Goal: Information Seeking & Learning: Learn about a topic

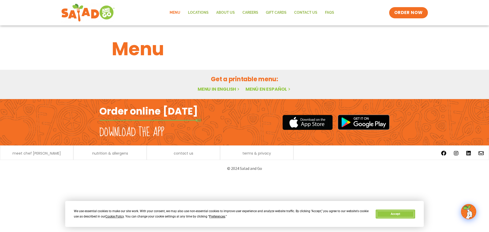
click at [401, 213] on button "Accept" at bounding box center [395, 214] width 39 height 9
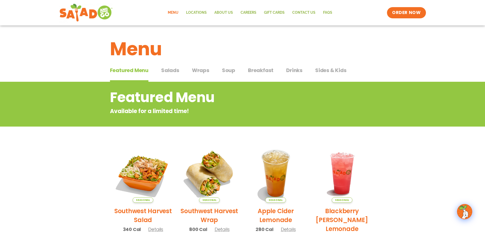
click at [150, 219] on h2 "Southwest Harvest Salad" at bounding box center [143, 216] width 59 height 18
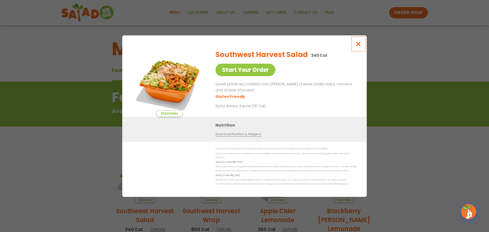
click at [356, 47] on icon "Close modal" at bounding box center [358, 43] width 6 height 5
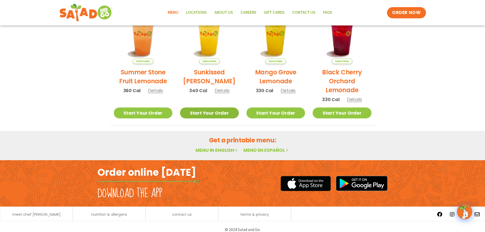
scroll to position [273, 0]
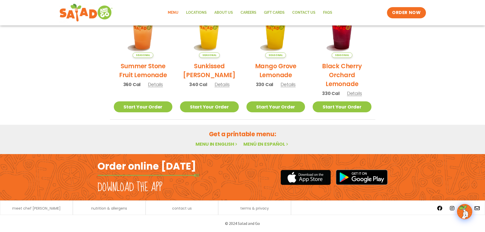
click at [210, 145] on link "Menu in English" at bounding box center [217, 144] width 43 height 6
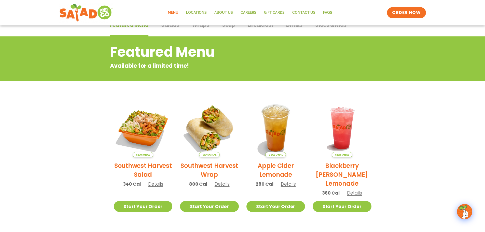
scroll to position [18, 0]
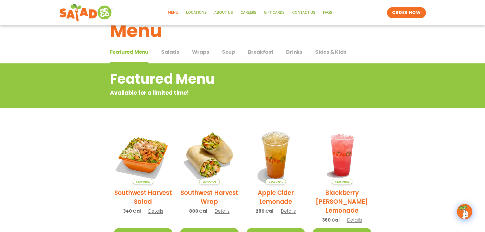
click at [173, 53] on span "Salads" at bounding box center [170, 52] width 18 height 8
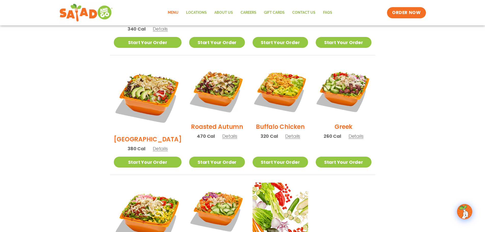
scroll to position [229, 0]
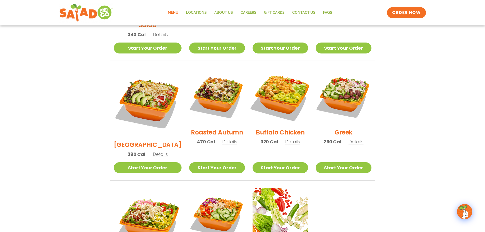
click at [284, 97] on img at bounding box center [280, 96] width 65 height 65
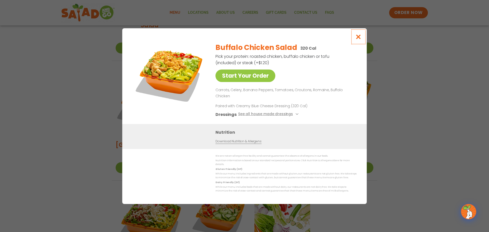
click at [357, 39] on icon "Close modal" at bounding box center [358, 36] width 6 height 5
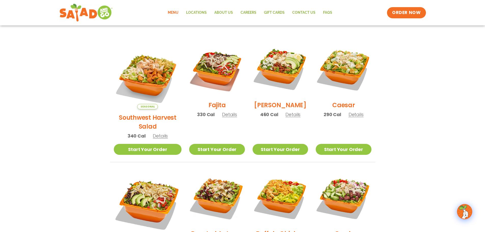
scroll to position [127, 0]
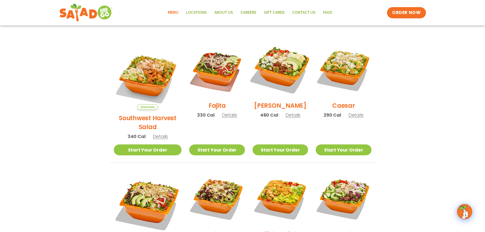
click at [285, 71] on img at bounding box center [280, 69] width 65 height 65
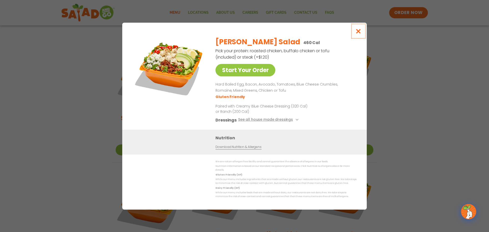
click at [358, 34] on icon "Close modal" at bounding box center [358, 31] width 6 height 5
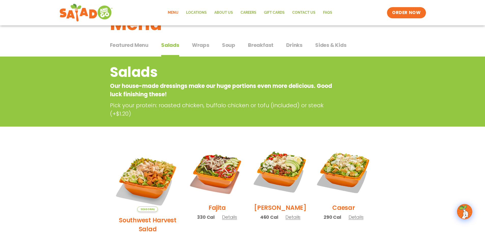
scroll to position [0, 0]
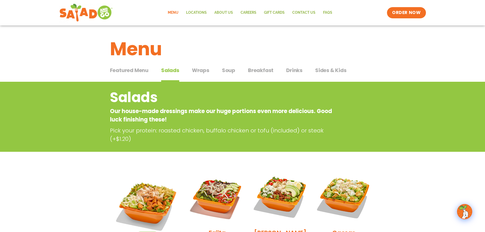
click at [299, 70] on span "Drinks" at bounding box center [294, 70] width 16 height 8
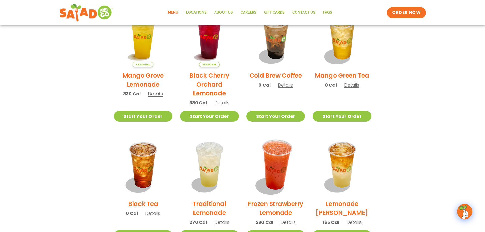
scroll to position [255, 0]
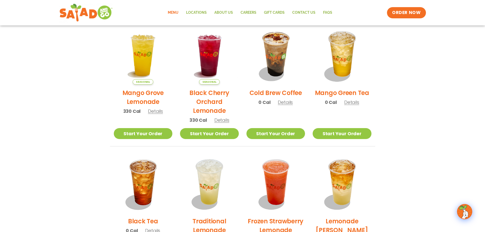
click at [354, 103] on span "Details" at bounding box center [351, 102] width 15 height 6
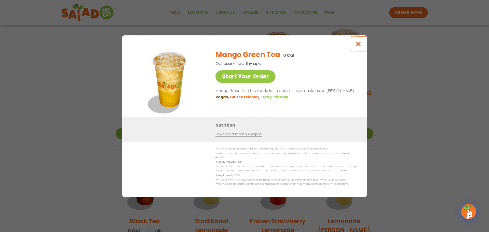
click at [356, 45] on icon "Close modal" at bounding box center [358, 43] width 6 height 5
